Goal: Task Accomplishment & Management: Complete application form

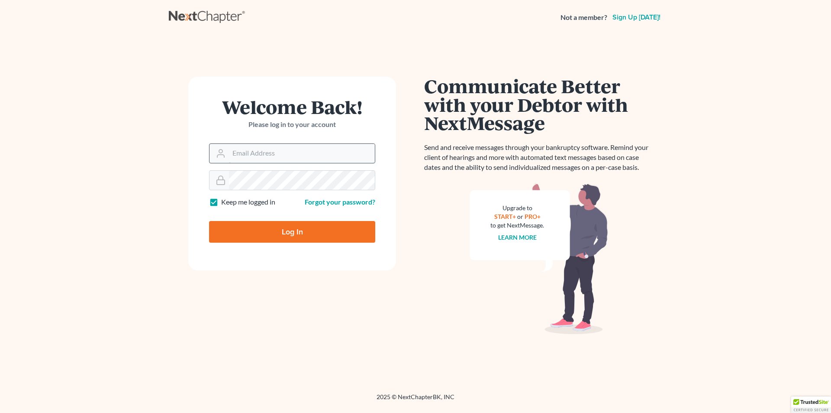
click at [320, 158] on input "Email Address" at bounding box center [302, 153] width 146 height 19
type input "[EMAIL_ADDRESS][DOMAIN_NAME]"
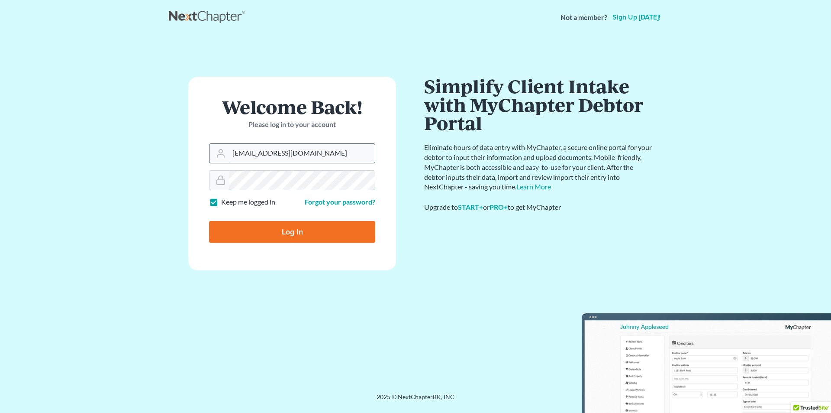
click at [209, 221] on input "Log In" at bounding box center [292, 232] width 166 height 22
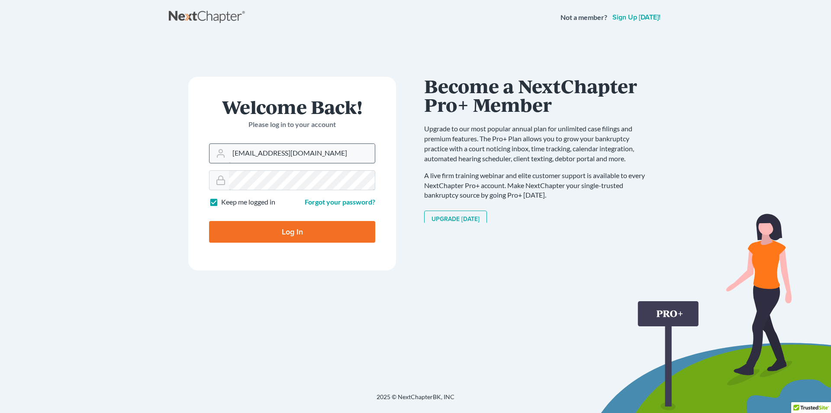
type input "Thinking..."
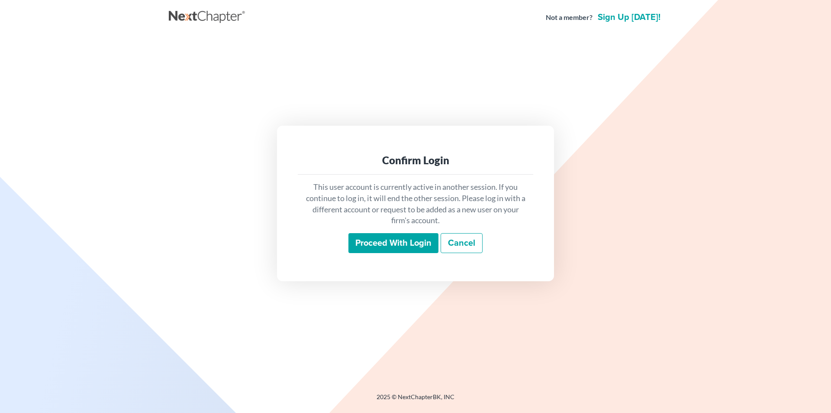
click at [427, 241] on input "Proceed with login" at bounding box center [394, 243] width 90 height 20
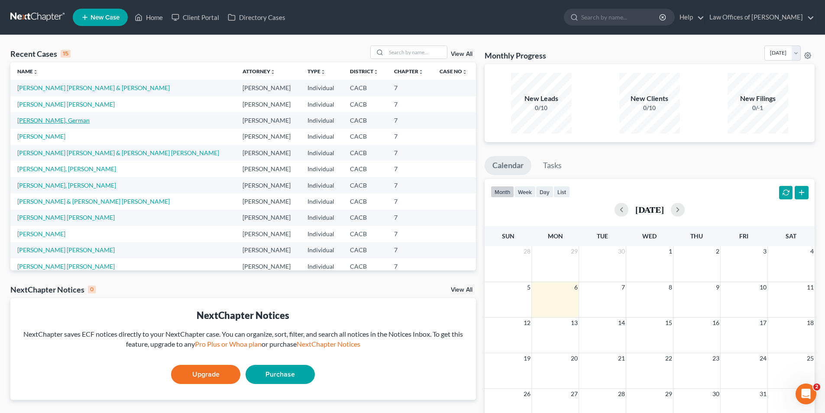
click at [61, 119] on link "Roman Zamora, German" at bounding box center [53, 119] width 72 height 7
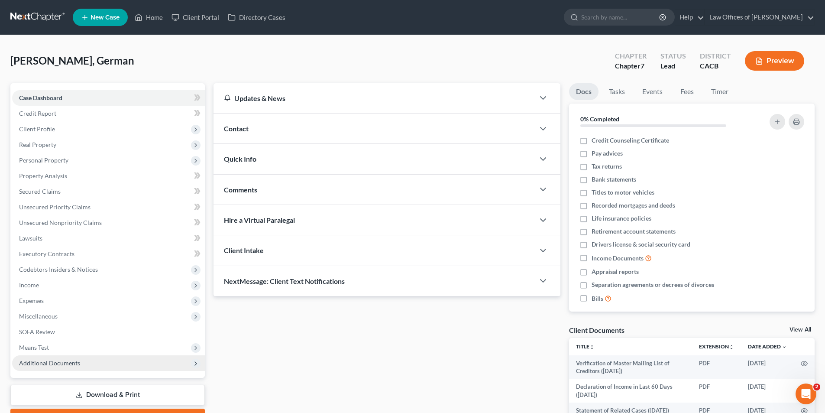
drag, startPoint x: 114, startPoint y: 397, endPoint x: 173, endPoint y: 369, distance: 65.5
click at [114, 397] on link "Download & Print" at bounding box center [107, 394] width 194 height 20
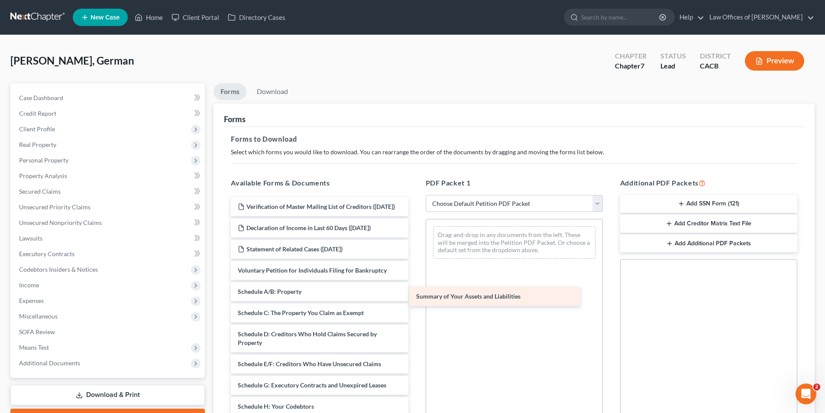
drag, startPoint x: 269, startPoint y: 298, endPoint x: 474, endPoint y: 293, distance: 204.4
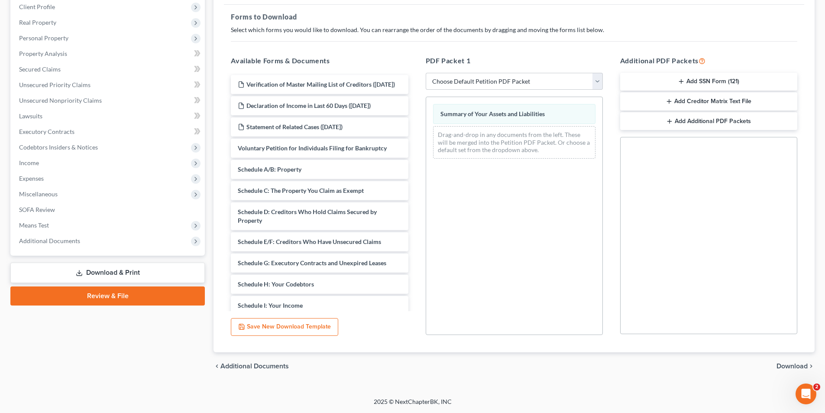
click at [782, 362] on span "Download" at bounding box center [791, 365] width 31 height 7
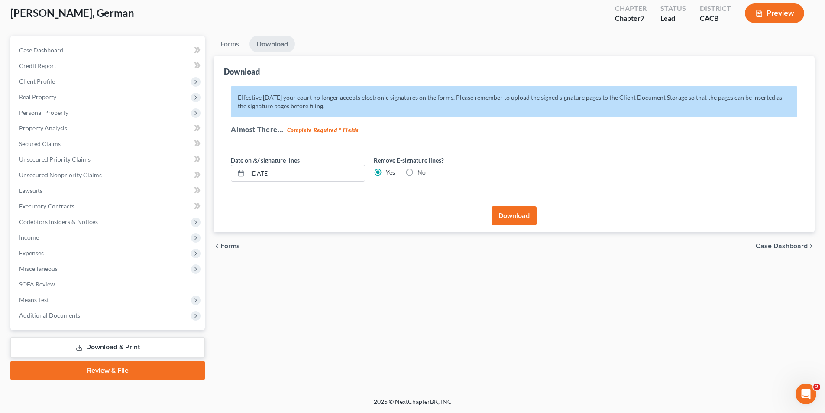
scroll to position [48, 0]
drag, startPoint x: 244, startPoint y: 171, endPoint x: 191, endPoint y: 171, distance: 52.4
click at [203, 169] on div "Petition Navigation Case Dashboard Payments Invoices Payments Payments Credit R…" at bounding box center [412, 208] width 813 height 344
click at [498, 220] on button "Download" at bounding box center [513, 215] width 45 height 19
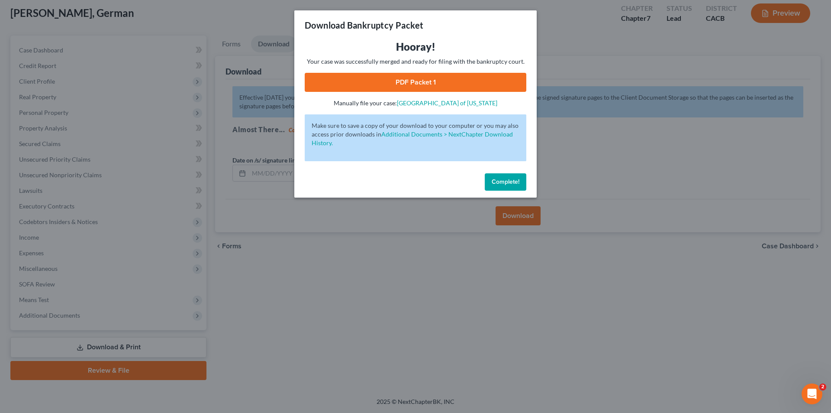
click at [436, 82] on link "PDF Packet 1" at bounding box center [416, 82] width 222 height 19
click at [505, 182] on span "Complete!" at bounding box center [506, 181] width 28 height 7
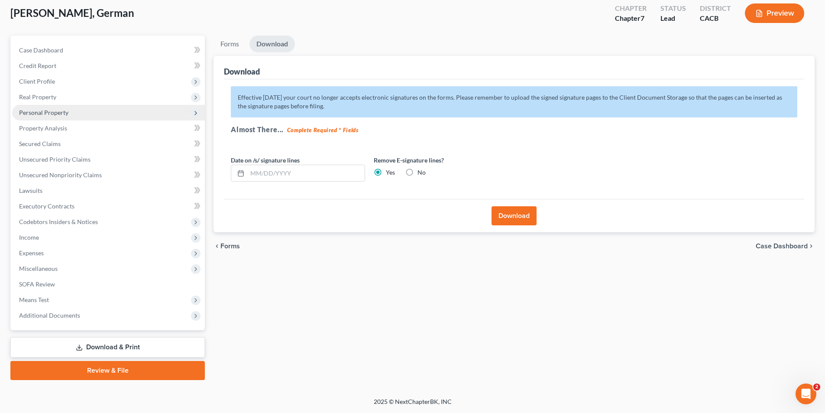
click at [55, 116] on span "Personal Property" at bounding box center [108, 113] width 193 height 16
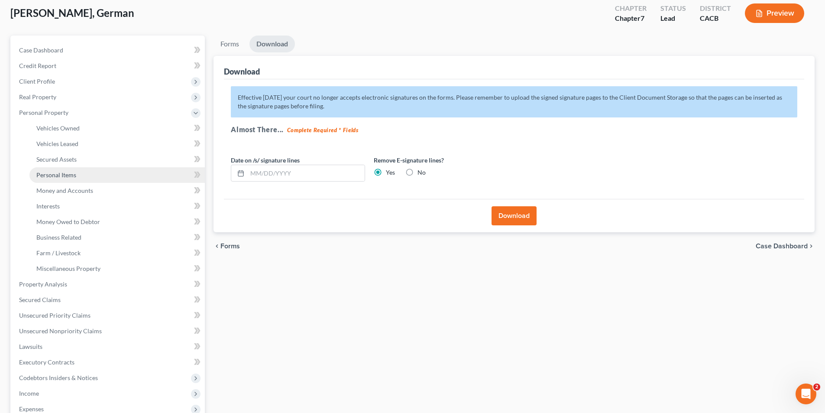
click at [55, 173] on span "Personal Items" at bounding box center [56, 174] width 40 height 7
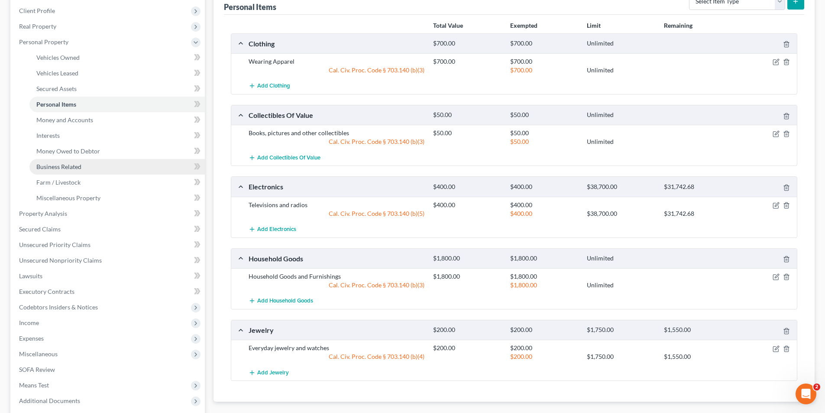
scroll to position [130, 0]
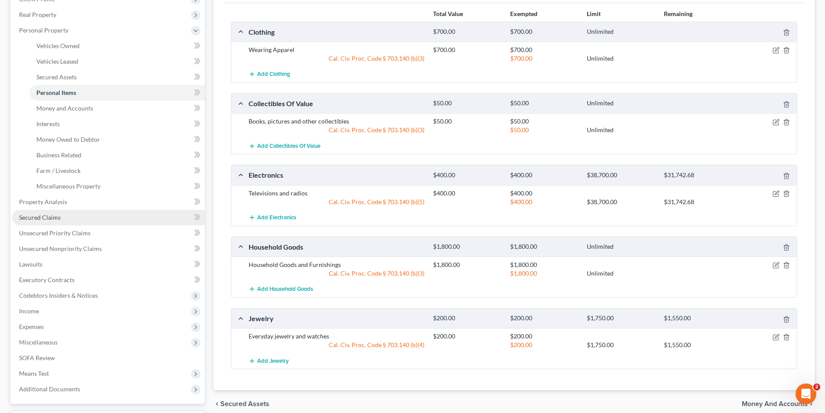
click at [57, 220] on span "Secured Claims" at bounding box center [40, 216] width 42 height 7
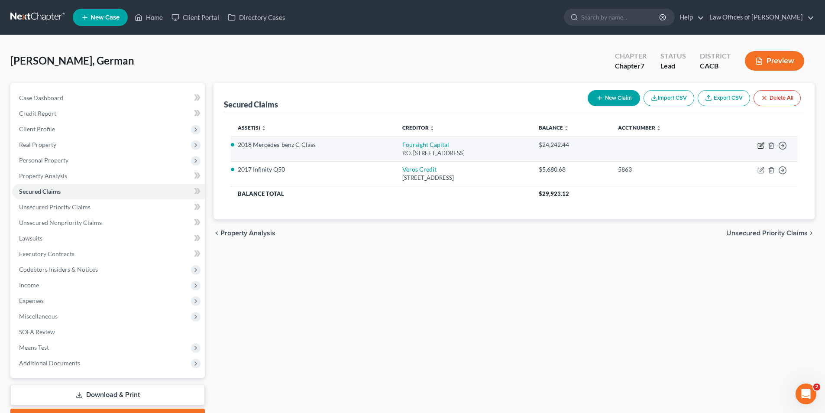
click at [760, 146] on icon "button" at bounding box center [761, 144] width 4 height 4
select select "46"
select select "3"
select select "2"
select select "0"
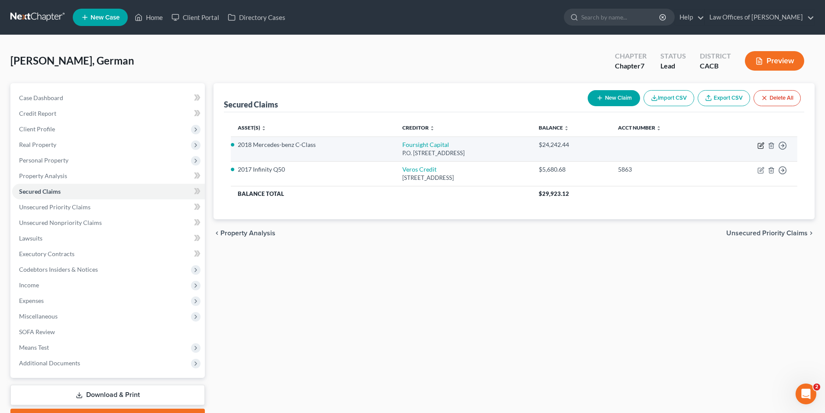
select select "0"
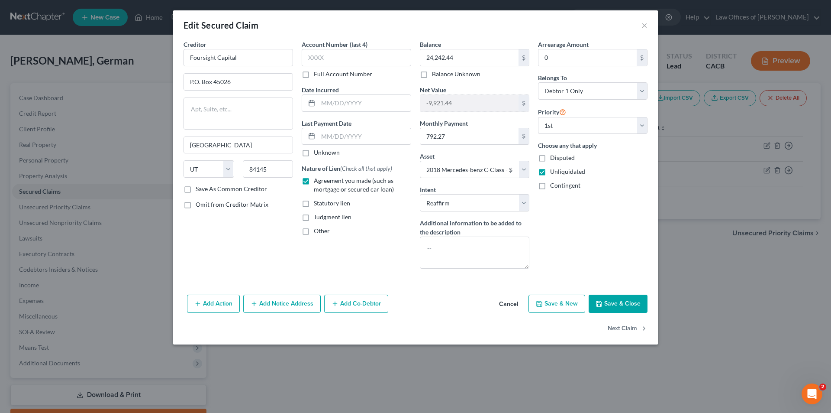
click at [577, 220] on div "Arrearage Amount 0 $ Belongs To * Select Debtor 1 Only Debtor 2 Only Debtor 1 A…" at bounding box center [593, 158] width 118 height 236
click at [490, 107] on input "-9,921.44" at bounding box center [469, 103] width 98 height 16
click at [494, 104] on input "-9,921.44" at bounding box center [469, 103] width 98 height 16
click at [458, 108] on input "-9,921.44" at bounding box center [469, 103] width 98 height 16
click at [443, 100] on input "-9,921.44" at bounding box center [469, 103] width 98 height 16
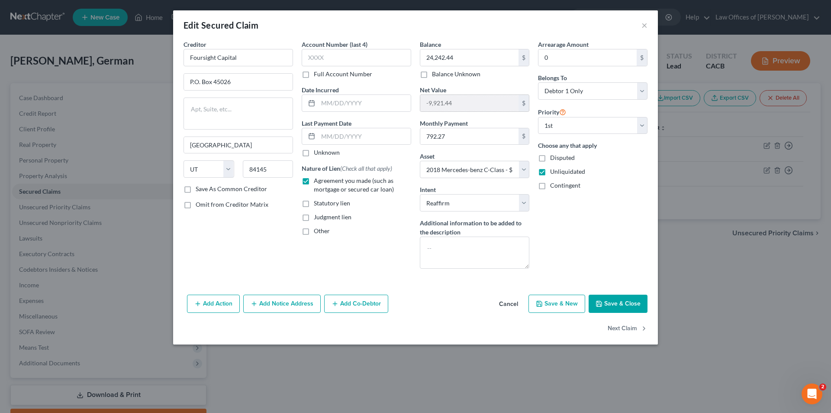
click at [438, 103] on input "-9,921.44" at bounding box center [469, 103] width 98 height 16
click at [468, 102] on input "-9,921.44" at bounding box center [469, 103] width 98 height 16
click at [442, 103] on input "-9,921.44" at bounding box center [469, 103] width 98 height 16
click at [443, 103] on input "-9,921.44" at bounding box center [469, 103] width 98 height 16
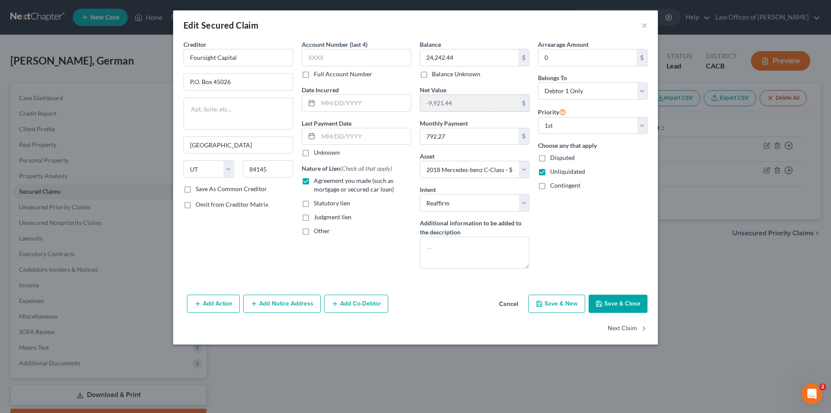
click at [443, 103] on input "-9,921.44" at bounding box center [469, 103] width 98 height 16
click at [452, 103] on input "-9,921.44" at bounding box center [469, 103] width 98 height 16
drag, startPoint x: 643, startPoint y: 23, endPoint x: 642, endPoint y: 27, distance: 4.5
click at [643, 23] on button "×" at bounding box center [645, 25] width 6 height 10
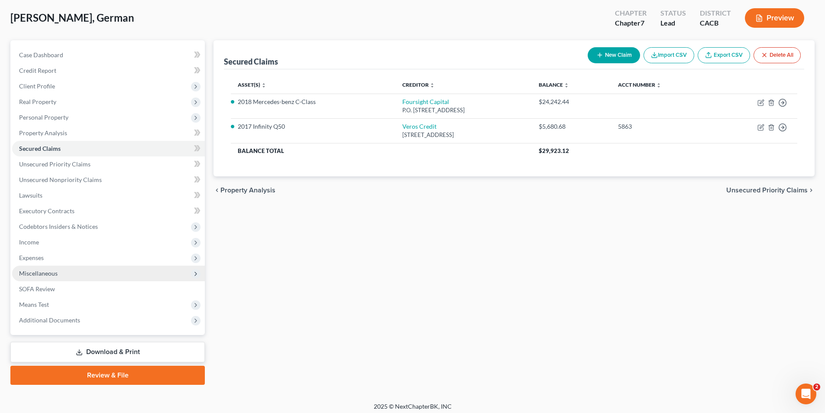
scroll to position [48, 0]
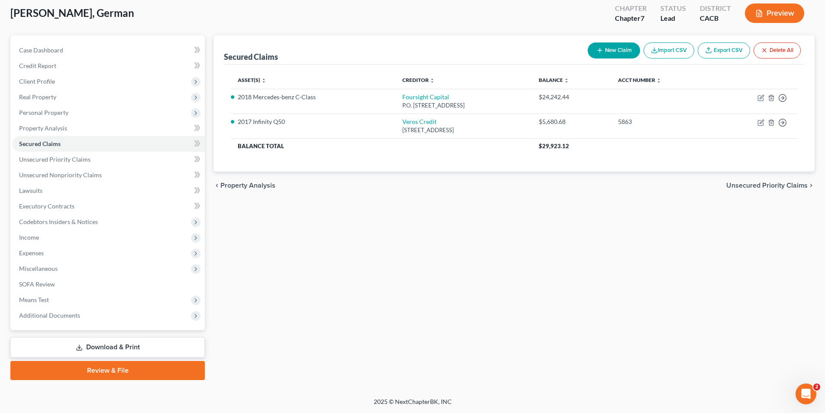
click at [118, 346] on link "Download & Print" at bounding box center [107, 347] width 194 height 20
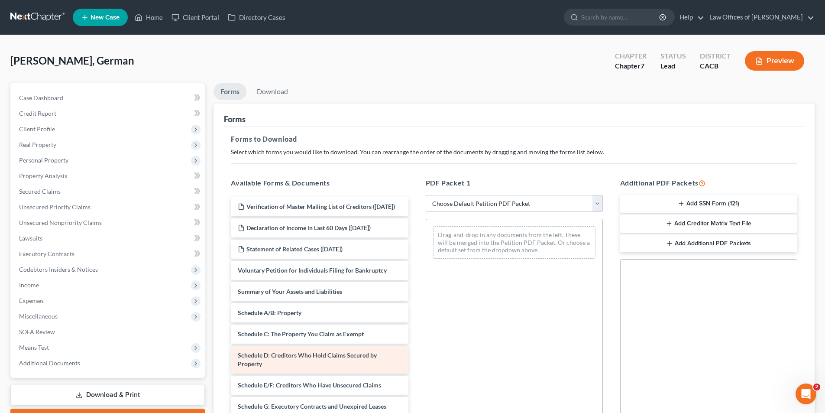
scroll to position [216, 0]
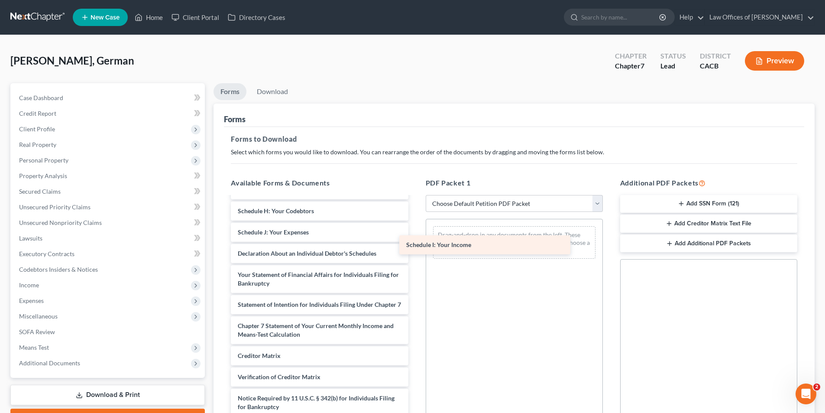
drag, startPoint x: 295, startPoint y: 243, endPoint x: 469, endPoint y: 248, distance: 174.6
click at [415, 248] on div "Schedule I: Your Income Verification of Master Mailing List of Creditors (07/30…" at bounding box center [319, 209] width 191 height 457
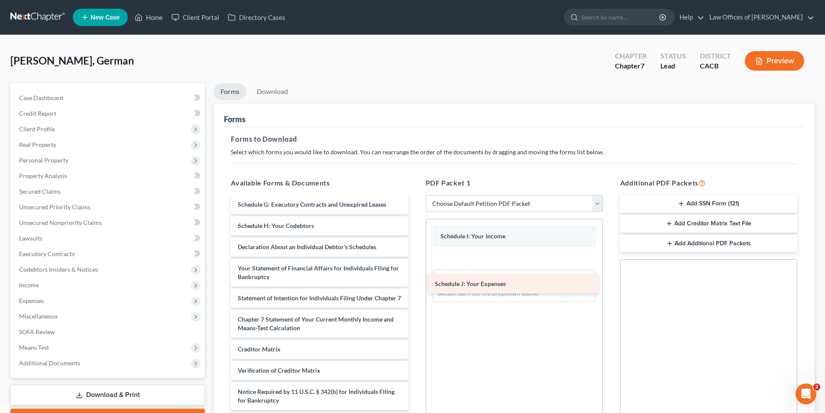
drag, startPoint x: 314, startPoint y: 239, endPoint x: 512, endPoint y: 281, distance: 202.5
click at [415, 281] on div "Schedule J: Your Expenses Verification of Master Mailing List of Creditors (07/…" at bounding box center [319, 213] width 191 height 436
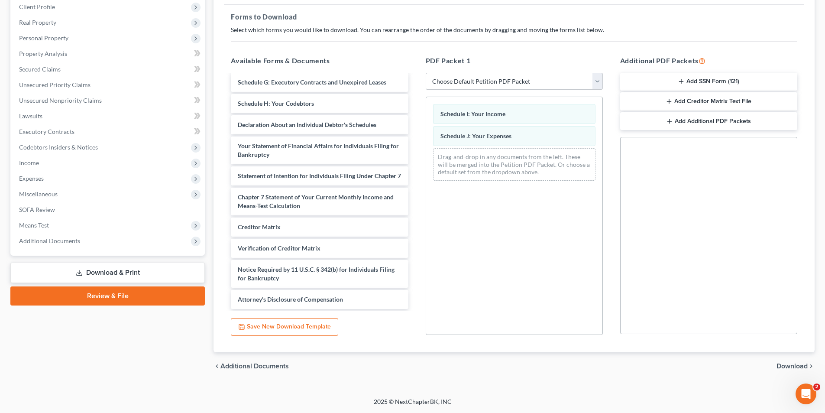
click at [781, 365] on span "Download" at bounding box center [791, 365] width 31 height 7
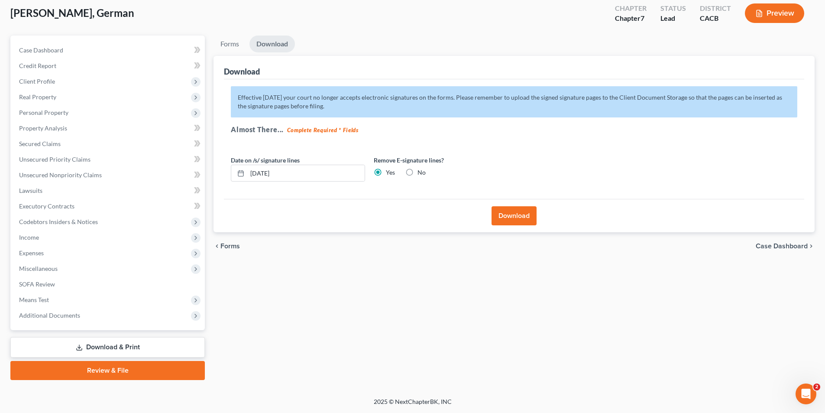
scroll to position [48, 0]
drag, startPoint x: 294, startPoint y: 172, endPoint x: 209, endPoint y: 175, distance: 84.9
click at [209, 175] on div "Petition Navigation Case Dashboard Payments Invoices Payments Payments Credit R…" at bounding box center [412, 208] width 813 height 344
click at [514, 216] on button "Download" at bounding box center [513, 215] width 45 height 19
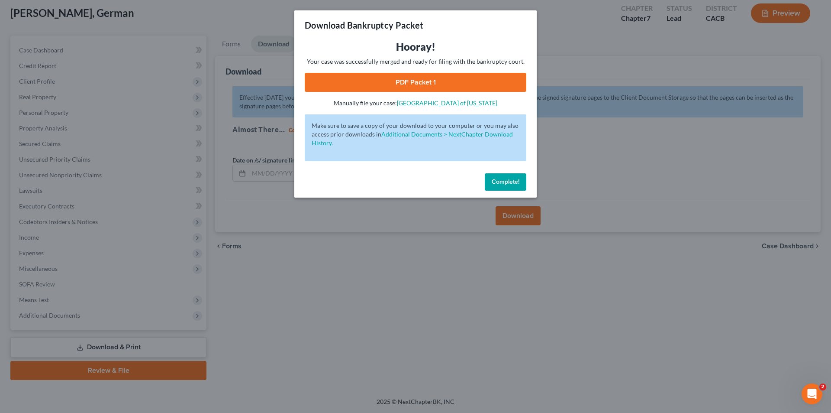
click at [442, 85] on link "PDF Packet 1" at bounding box center [416, 82] width 222 height 19
click at [507, 181] on span "Complete!" at bounding box center [506, 181] width 28 height 7
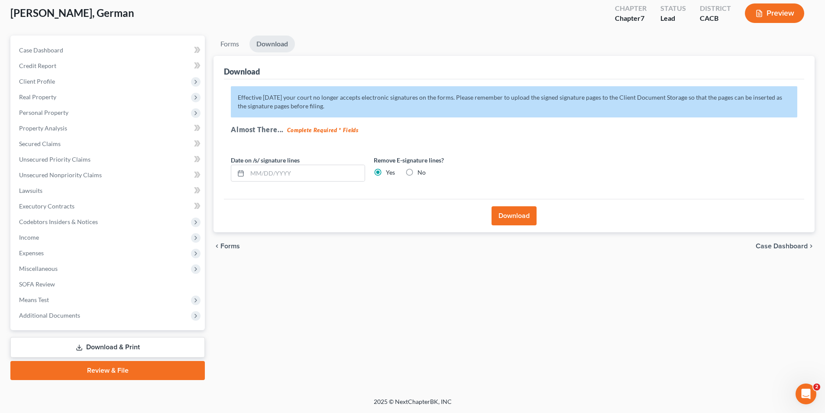
click at [110, 342] on link "Download & Print" at bounding box center [107, 347] width 194 height 20
click at [87, 157] on span "Unsecured Priority Claims" at bounding box center [54, 158] width 71 height 7
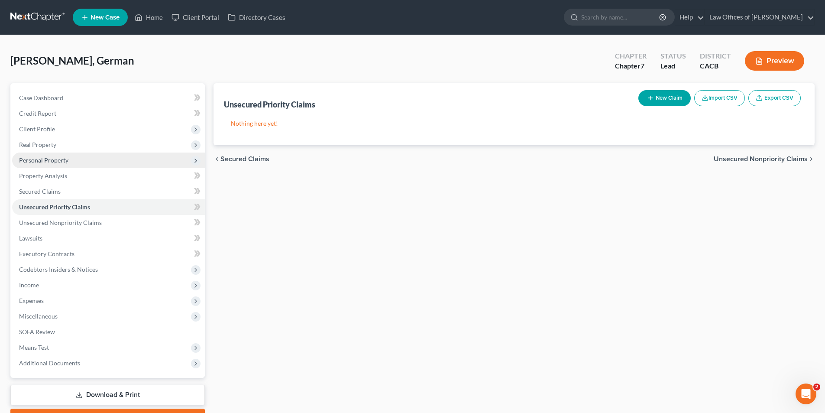
click at [64, 165] on span "Personal Property" at bounding box center [108, 160] width 193 height 16
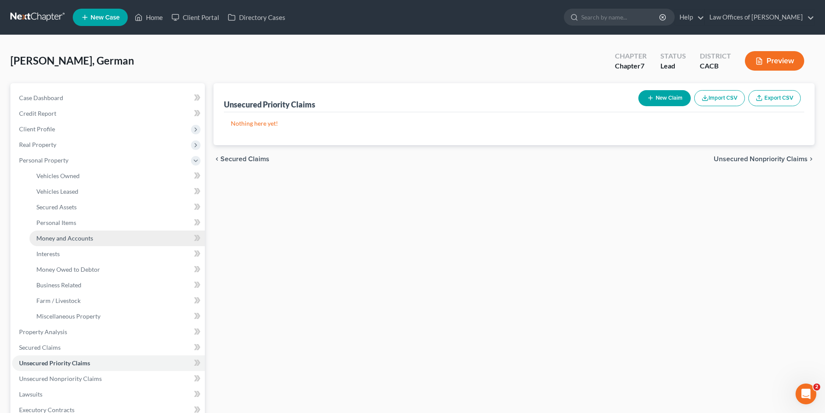
click at [63, 242] on link "Money and Accounts" at bounding box center [116, 238] width 175 height 16
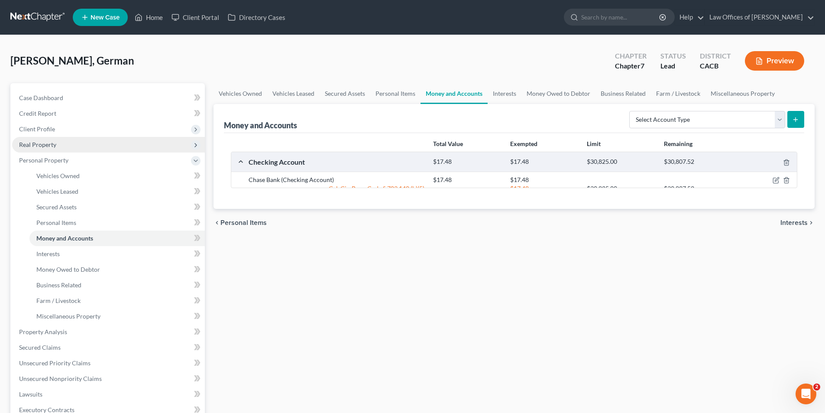
click at [56, 148] on span "Real Property" at bounding box center [108, 145] width 193 height 16
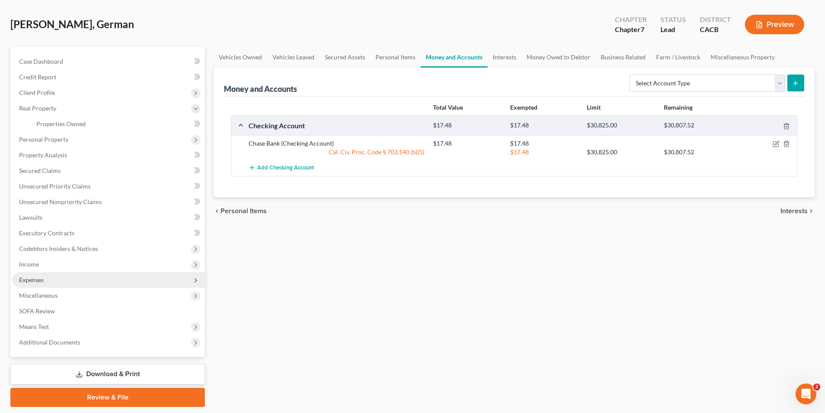
scroll to position [63, 0]
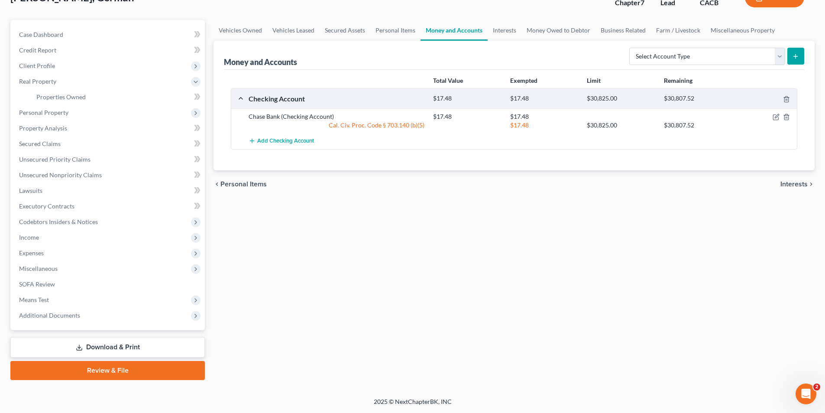
click at [100, 349] on link "Download & Print" at bounding box center [107, 347] width 194 height 20
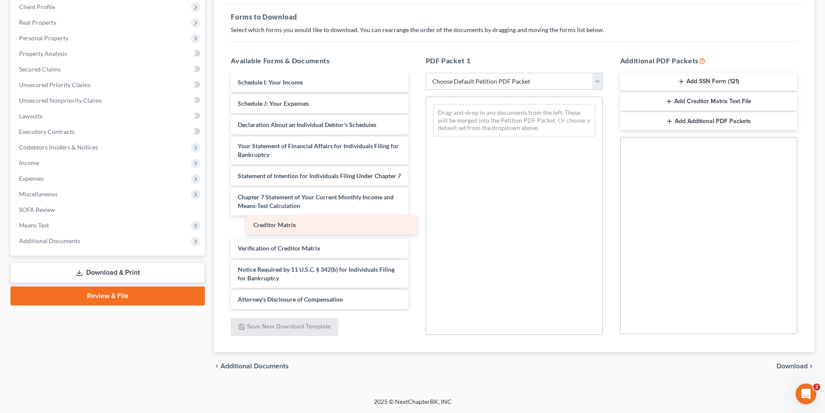
scroll to position [240, 0]
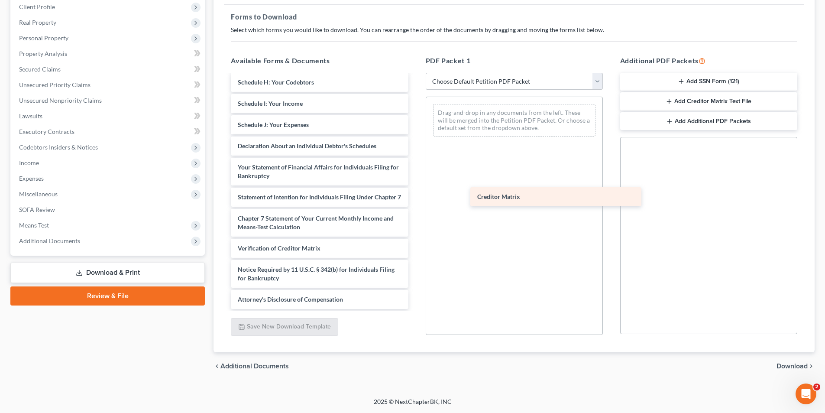
drag, startPoint x: 278, startPoint y: 228, endPoint x: 515, endPoint y: 199, distance: 239.1
click at [415, 199] on div "Creditor Matrix Verification of Master Mailing List of Creditors (07/30/2025) D…" at bounding box center [319, 80] width 191 height 457
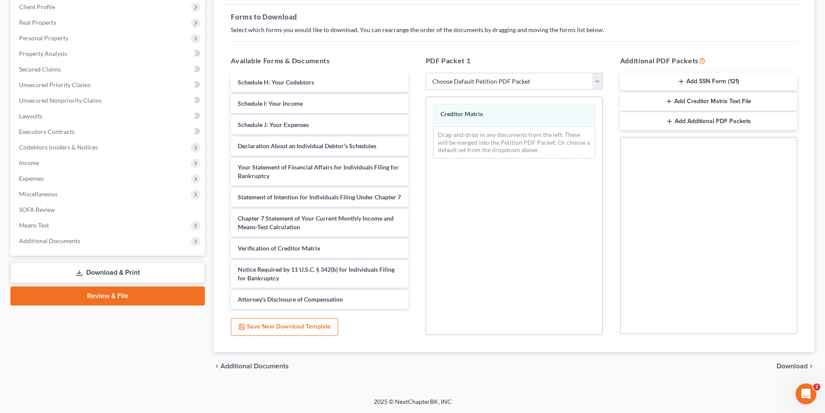
click at [782, 365] on span "Download" at bounding box center [791, 365] width 31 height 7
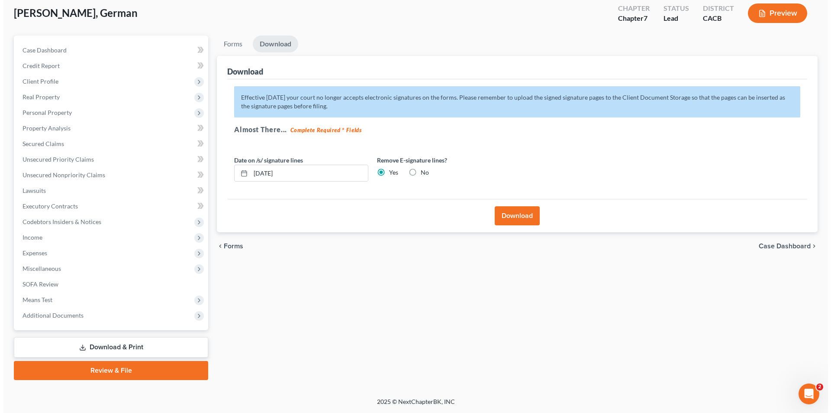
scroll to position [48, 0]
drag, startPoint x: 287, startPoint y: 179, endPoint x: 215, endPoint y: 179, distance: 71.9
click at [215, 179] on div "Download Effective 12/1/17 your court no longer accepts electronic signatures o…" at bounding box center [513, 144] width 601 height 177
click at [510, 216] on button "Download" at bounding box center [513, 215] width 45 height 19
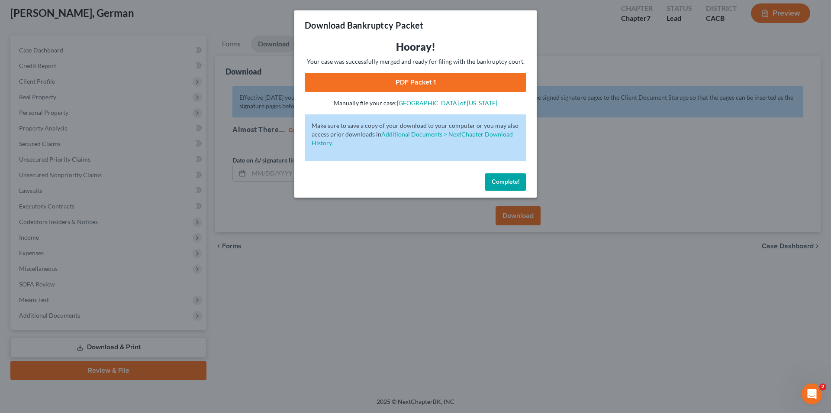
click at [408, 87] on link "PDF Packet 1" at bounding box center [416, 82] width 222 height 19
